Goal: Task Accomplishment & Management: Manage account settings

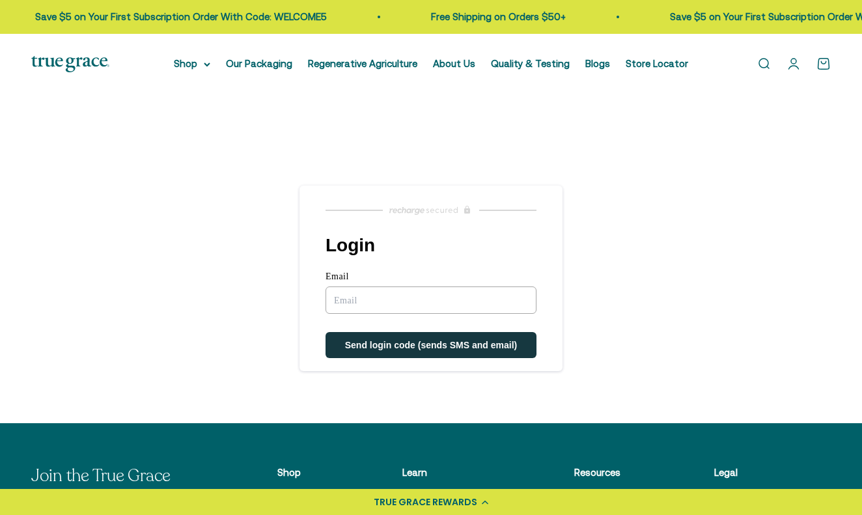
click at [377, 304] on input "Email" at bounding box center [431, 300] width 211 height 27
type input "pjecha@mac.com"
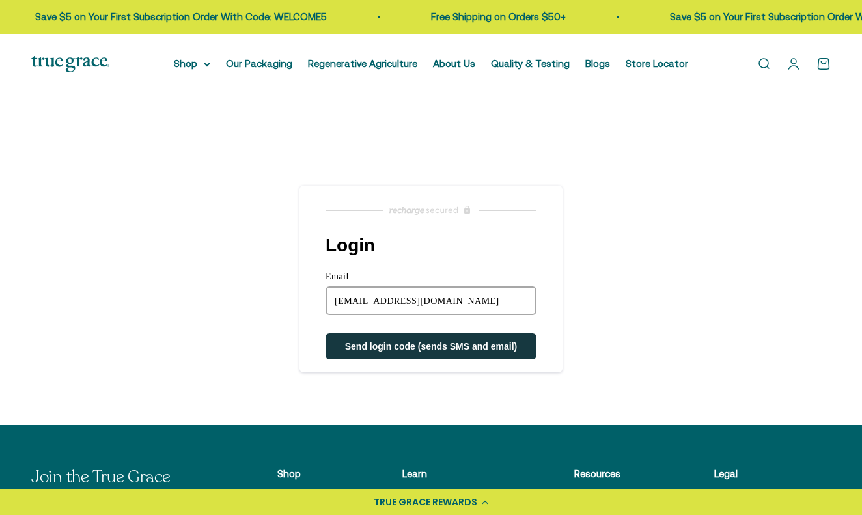
click at [380, 347] on span "Send login code (sends SMS and email)" at bounding box center [431, 346] width 173 height 10
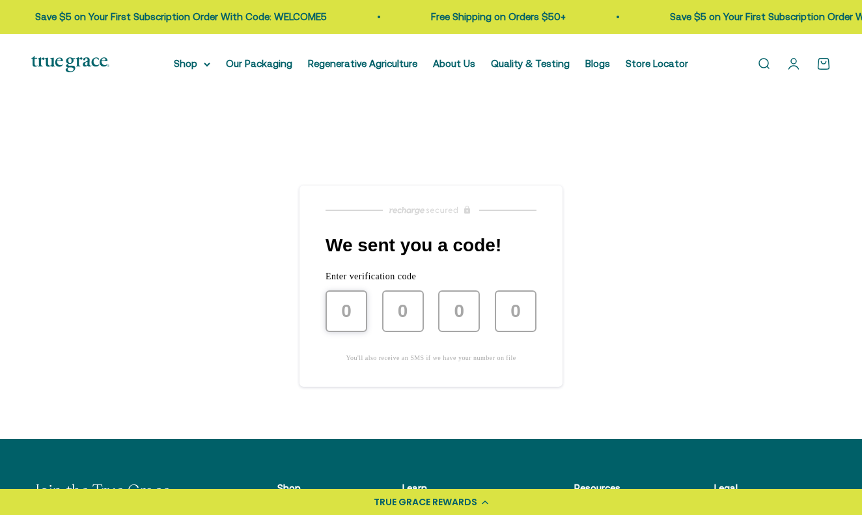
click at [354, 326] on input "text" at bounding box center [347, 311] width 42 height 42
type input "4"
type input "6"
type input "2"
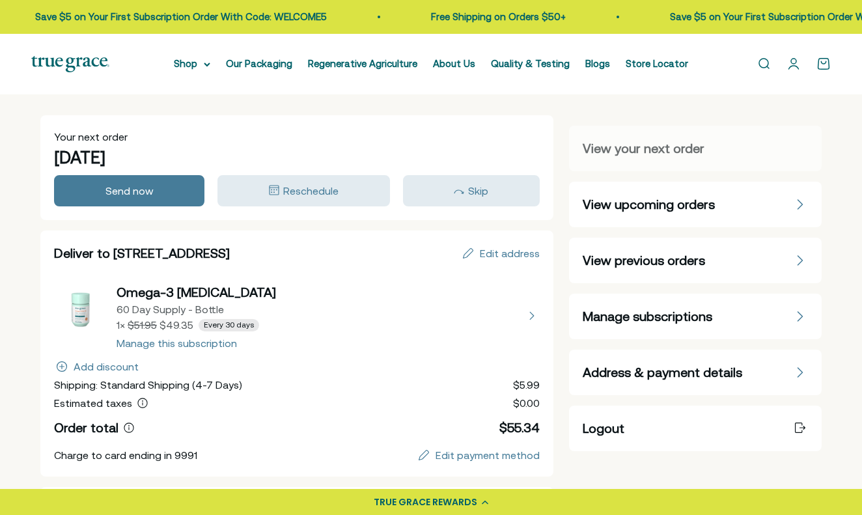
click at [602, 316] on span "Manage subscriptions" at bounding box center [648, 316] width 130 height 18
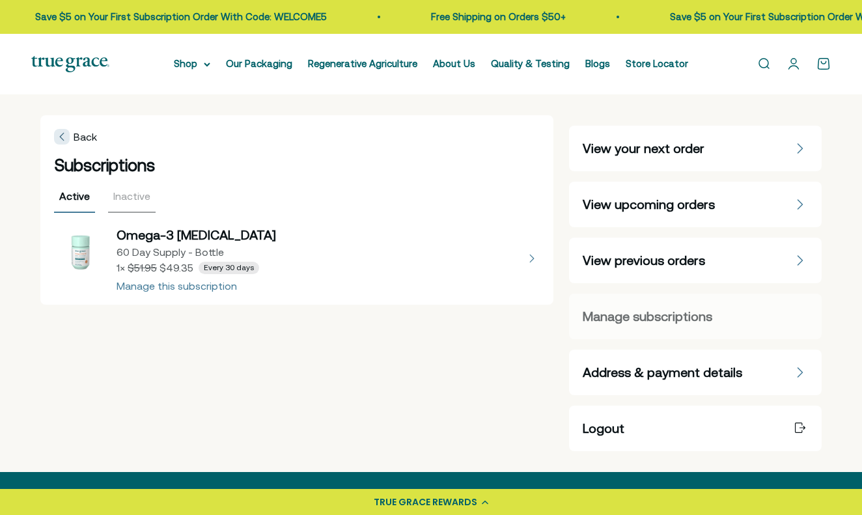
click at [63, 133] on icon at bounding box center [62, 136] width 4 height 7
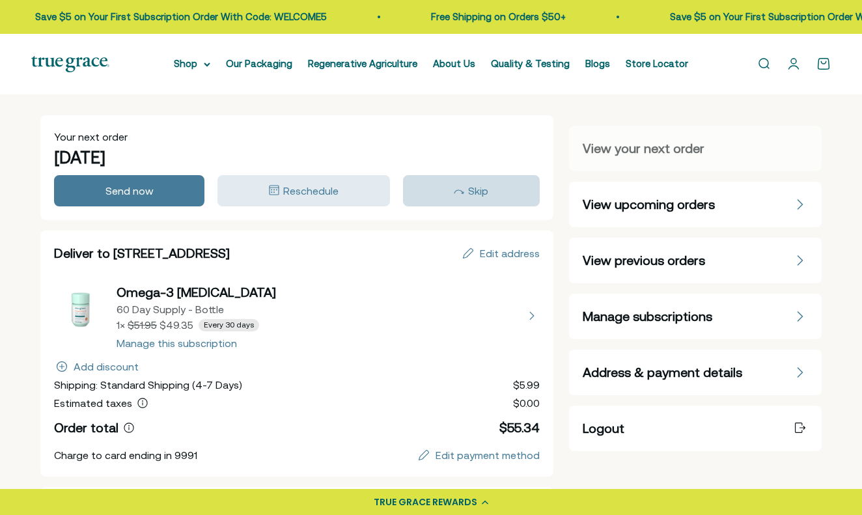
click at [468, 189] on div "Skip" at bounding box center [471, 191] width 119 height 16
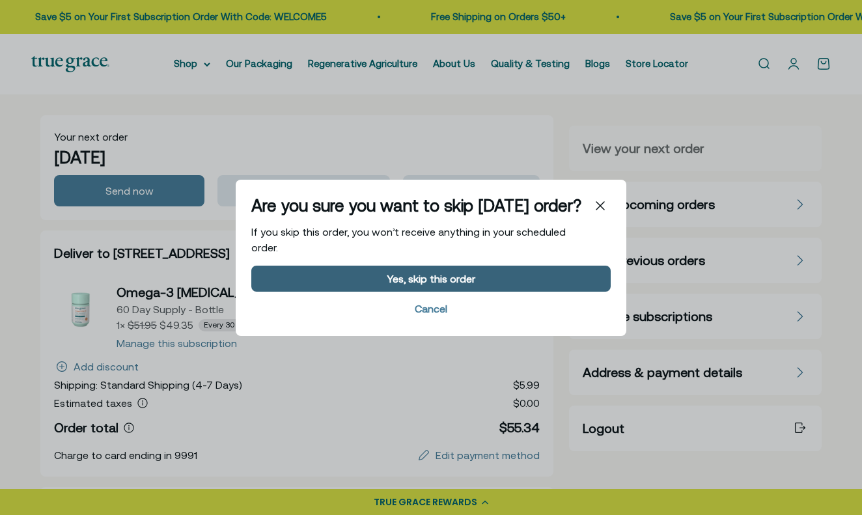
click at [366, 283] on div "Yes, skip this order" at bounding box center [430, 278] width 341 height 10
